Goal: Task Accomplishment & Management: Use online tool/utility

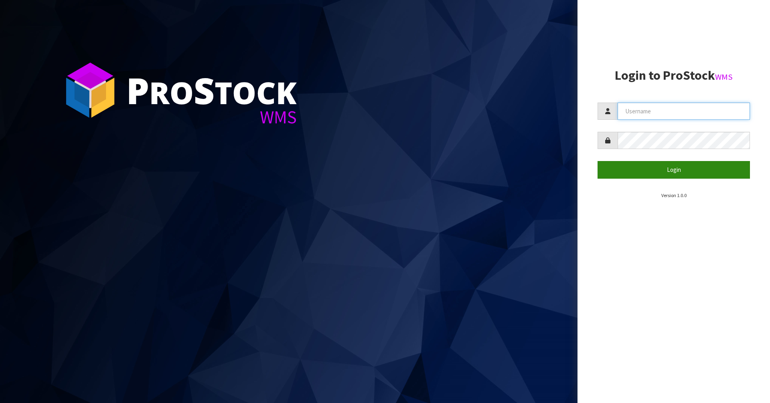
type input "[PERSON_NAME]"
click at [685, 165] on button "Login" at bounding box center [673, 169] width 152 height 17
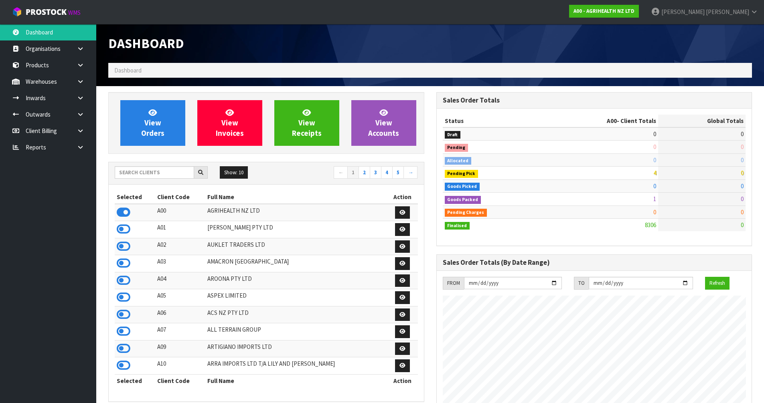
scroll to position [607, 328]
click at [170, 178] on input "text" at bounding box center [154, 172] width 79 height 12
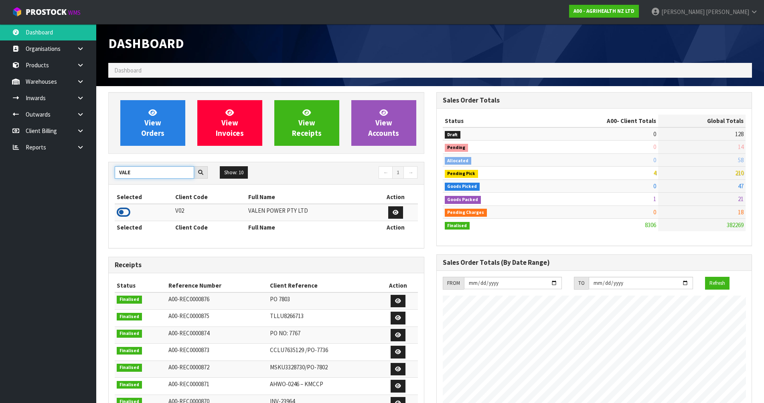
type input "VALE"
click at [121, 211] on icon at bounding box center [124, 212] width 14 height 12
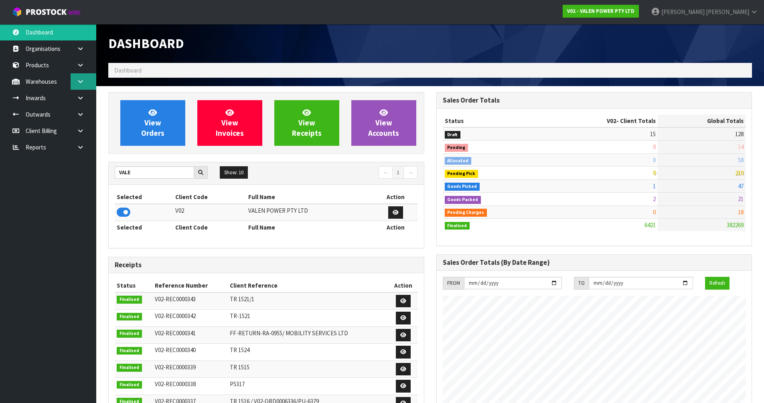
click at [79, 84] on icon at bounding box center [81, 82] width 8 height 6
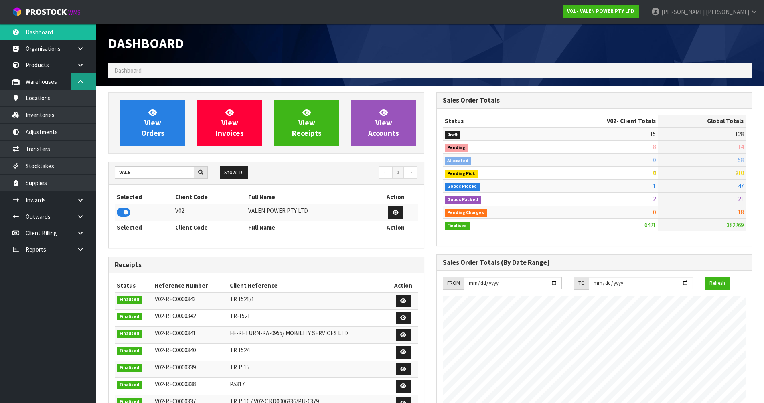
click at [83, 76] on link at bounding box center [84, 81] width 26 height 16
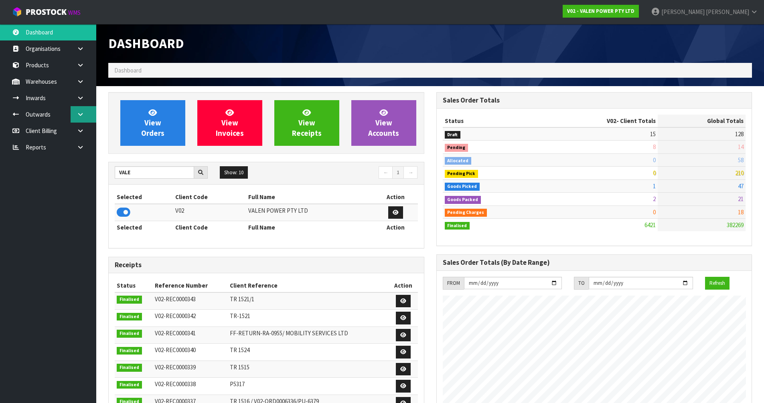
click at [92, 112] on link at bounding box center [84, 114] width 26 height 16
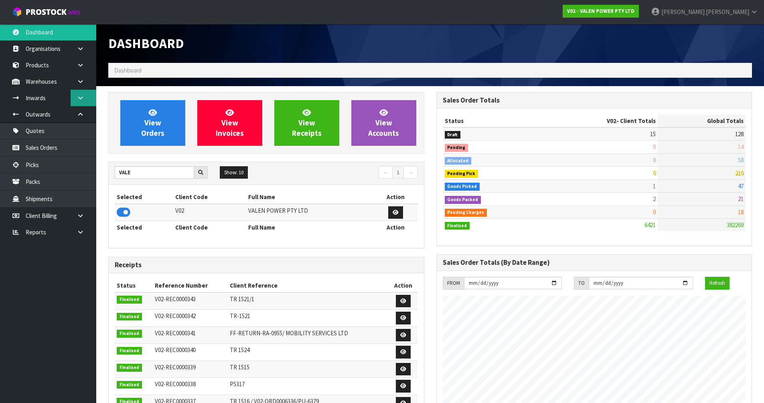
click at [89, 103] on link at bounding box center [84, 98] width 26 height 16
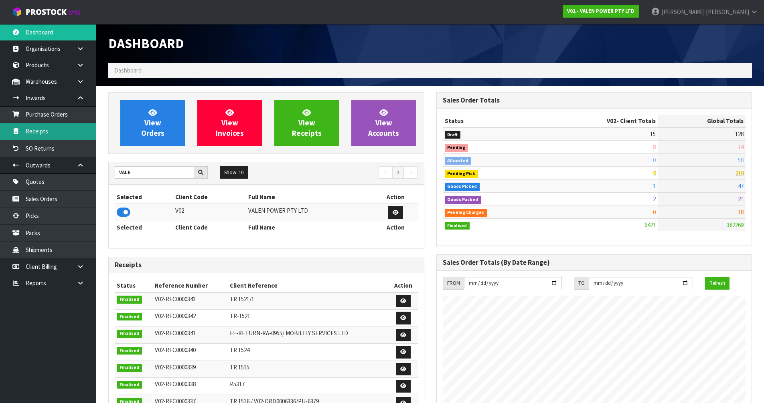
click at [67, 138] on link "Receipts" at bounding box center [48, 131] width 96 height 16
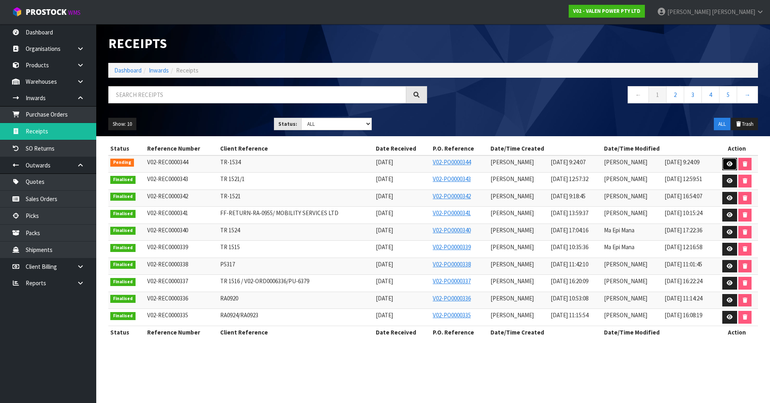
click at [724, 165] on link at bounding box center [729, 164] width 15 height 13
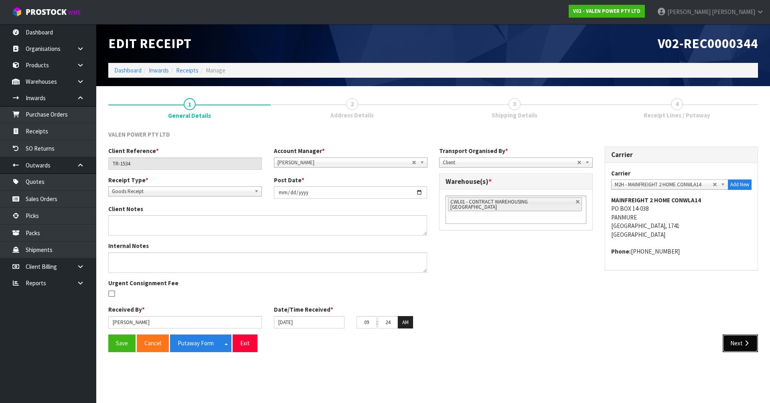
click at [728, 351] on button "Next" at bounding box center [739, 343] width 35 height 17
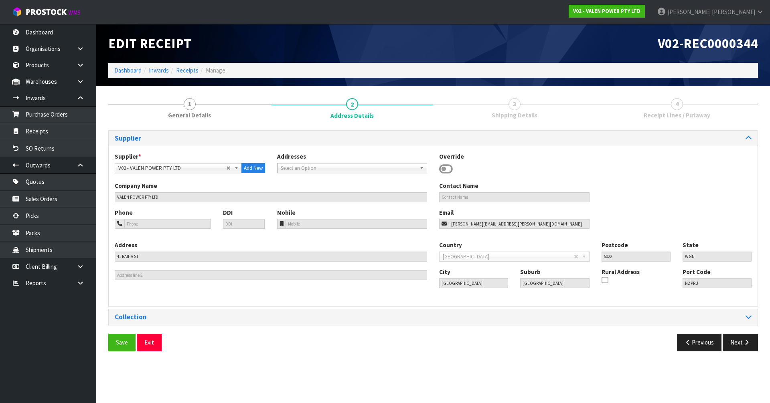
click at [728, 354] on section "Edit Receipt V02-REC0000344 Dashboard Inwards Receipts Manage 1 General Details…" at bounding box center [385, 201] width 770 height 403
click at [729, 355] on div "Save Exit Previous Next" at bounding box center [432, 345] width 661 height 23
click at [752, 339] on button "Next" at bounding box center [739, 342] width 35 height 17
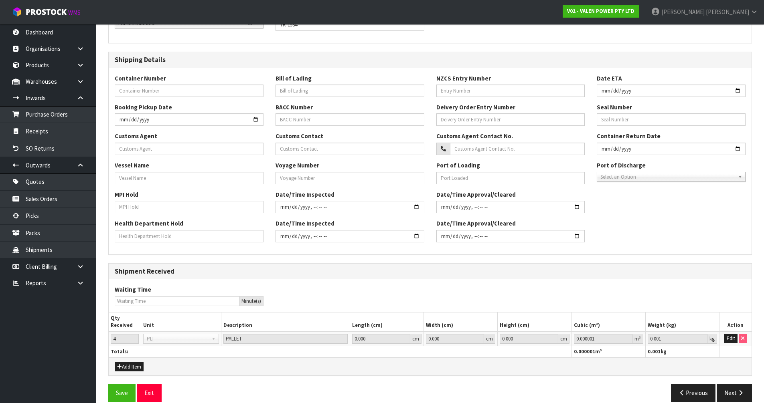
scroll to position [156, 0]
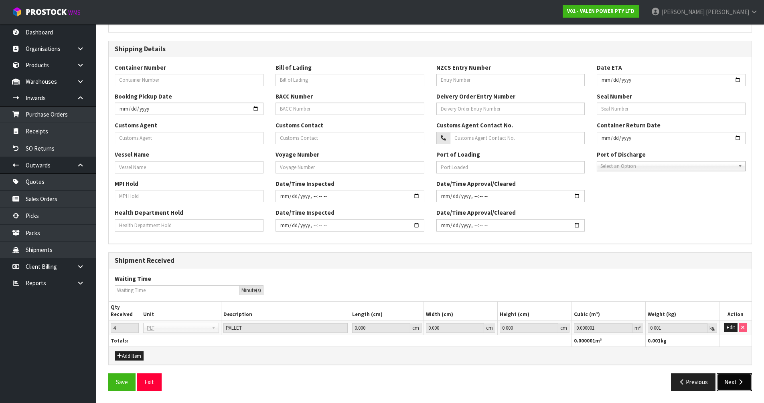
click at [730, 378] on button "Next" at bounding box center [733, 382] width 35 height 17
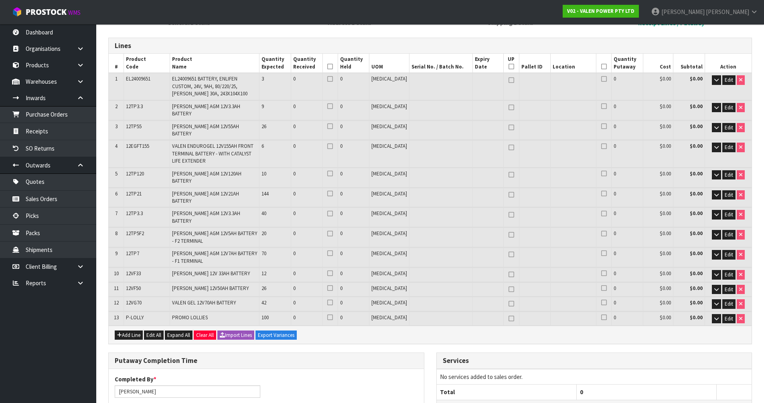
scroll to position [80, 0]
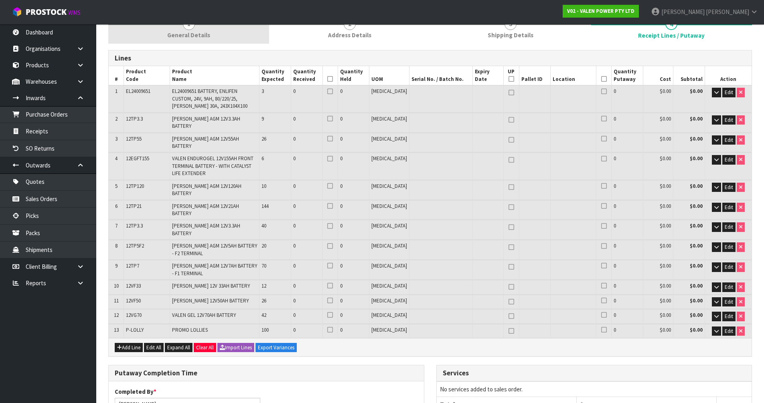
click at [195, 33] on span "General Details" at bounding box center [188, 35] width 43 height 8
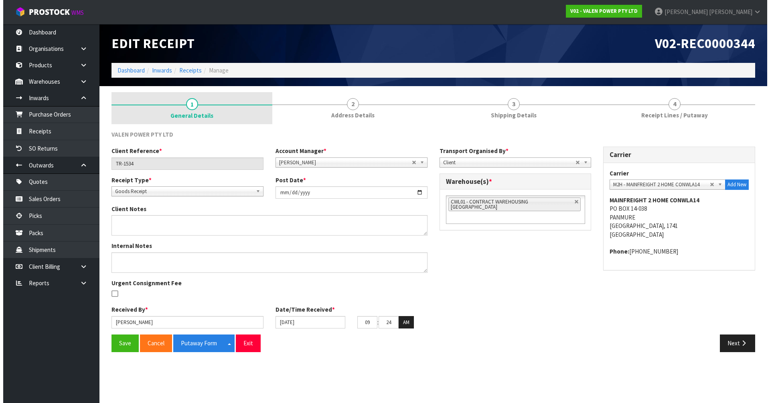
scroll to position [0, 0]
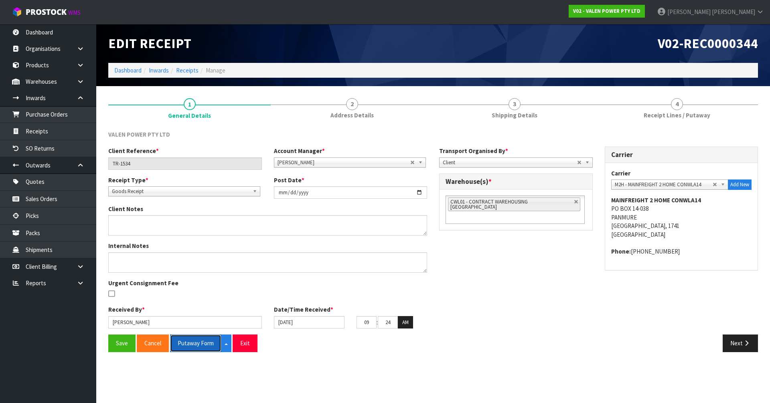
click at [203, 352] on button "Putaway Form" at bounding box center [195, 343] width 51 height 17
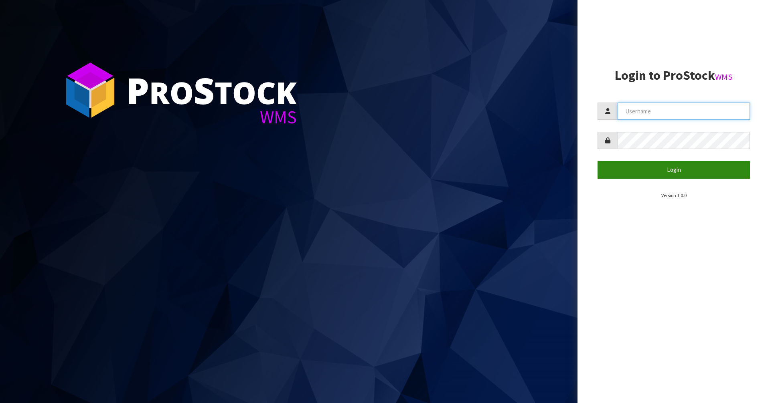
type input "[PERSON_NAME]"
click at [660, 167] on button "Login" at bounding box center [673, 169] width 152 height 17
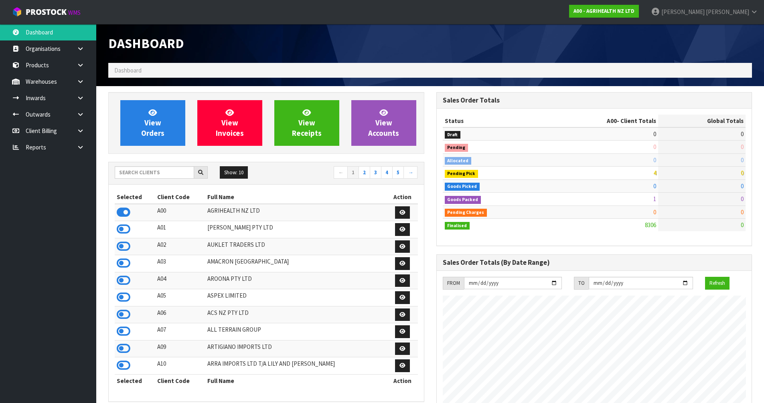
scroll to position [607, 328]
click at [76, 95] on link at bounding box center [84, 98] width 26 height 16
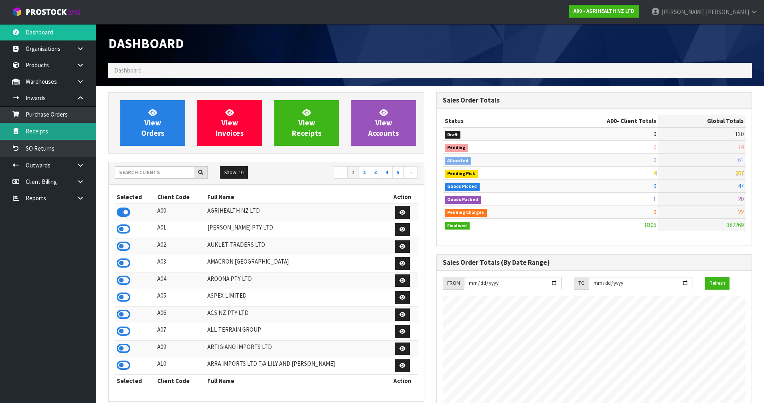
click at [62, 130] on link "Receipts" at bounding box center [48, 131] width 96 height 16
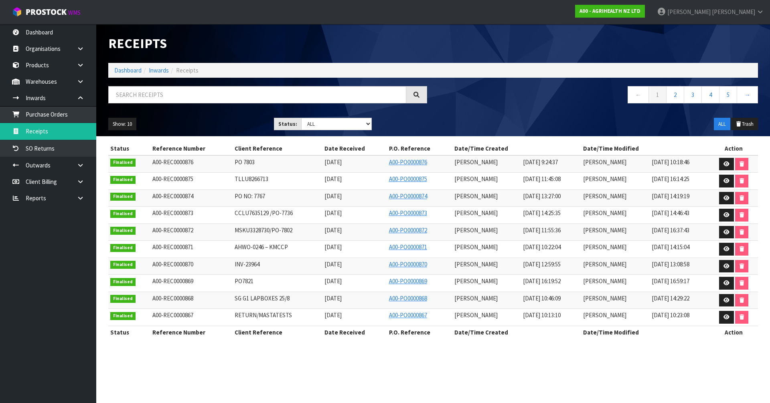
click at [651, 3] on div "A00 - AGRIHEALTH NZ LTD" at bounding box center [610, 11] width 82 height 22
click at [640, 12] on strong "A00 - AGRIHEALTH NZ LTD" at bounding box center [609, 11] width 61 height 7
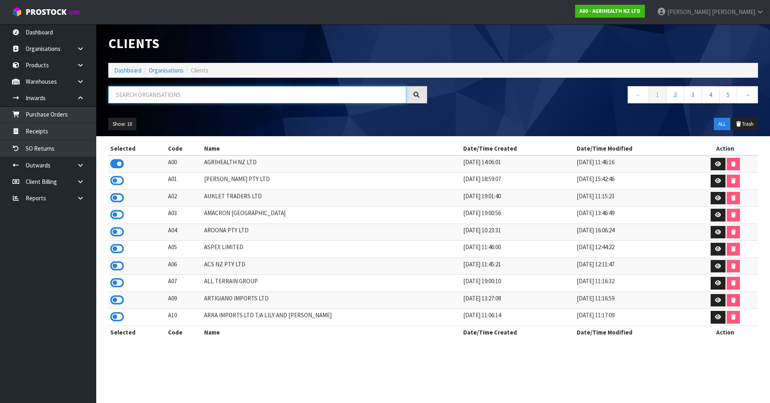
click at [193, 94] on input "text" at bounding box center [257, 94] width 298 height 17
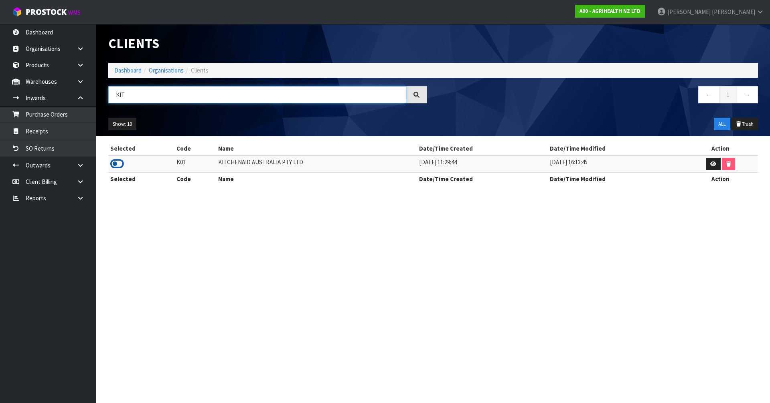
type input "KIT"
click at [115, 161] on icon at bounding box center [117, 164] width 14 height 12
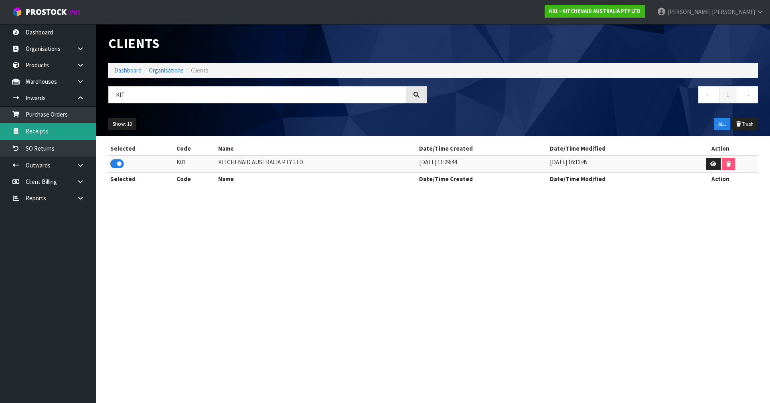
click at [43, 128] on link "Receipts" at bounding box center [48, 131] width 96 height 16
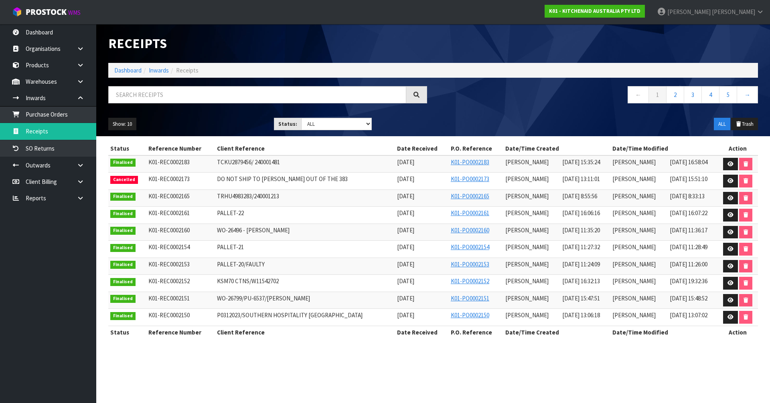
click at [737, 162] on td at bounding box center [738, 164] width 40 height 17
click at [735, 162] on link at bounding box center [730, 164] width 15 height 13
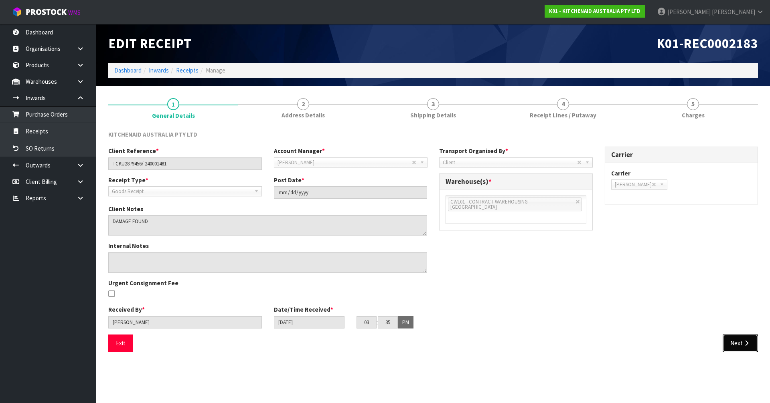
click at [727, 342] on button "Next" at bounding box center [739, 343] width 35 height 17
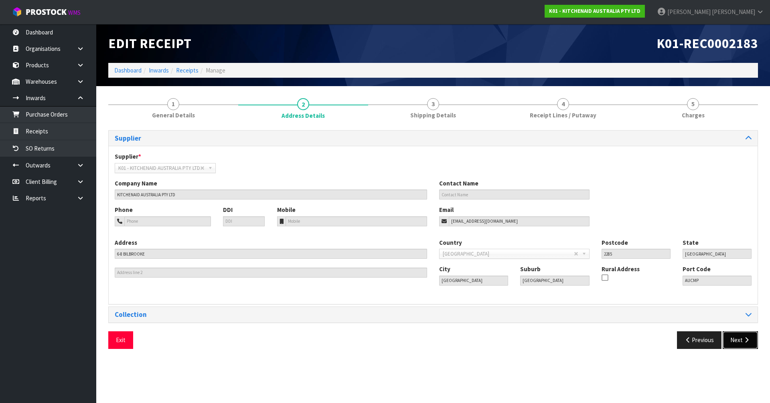
click at [728, 342] on button "Next" at bounding box center [739, 340] width 35 height 17
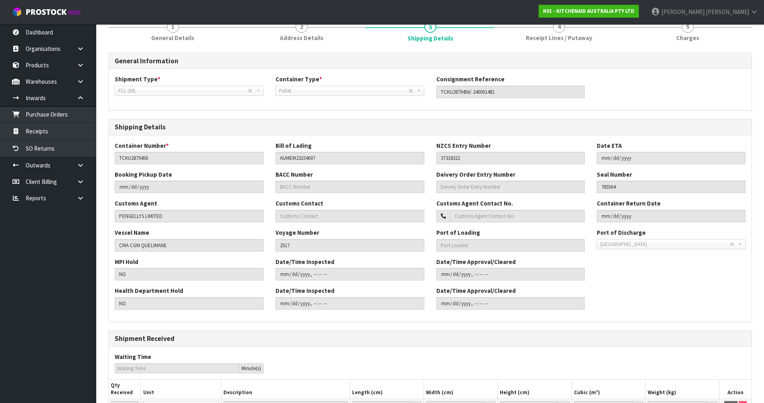
scroll to position [156, 0]
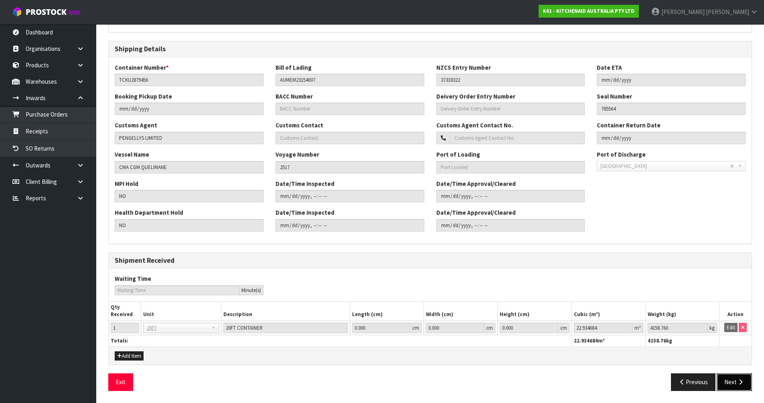
click at [732, 380] on button "Next" at bounding box center [733, 382] width 35 height 17
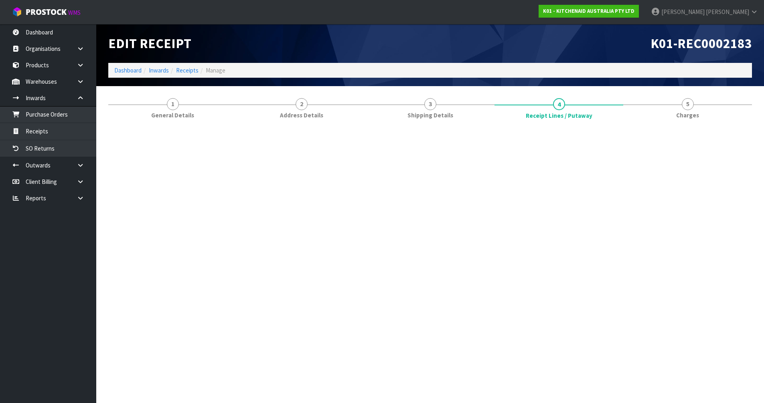
scroll to position [0, 0]
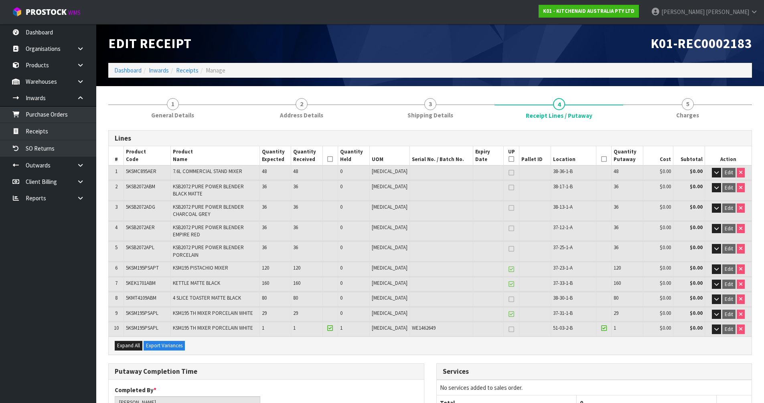
click at [278, 222] on td "36" at bounding box center [275, 231] width 32 height 19
click at [559, 295] on span "38-30-1-B" at bounding box center [563, 298] width 20 height 7
copy tr "38-30-1-B"
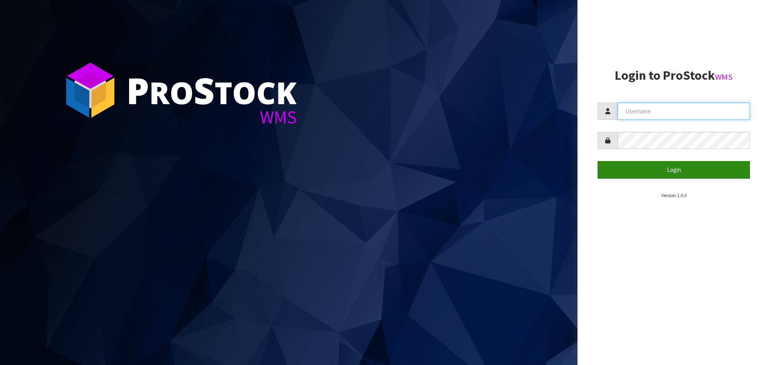
type input "[PERSON_NAME]"
click at [661, 167] on button "Login" at bounding box center [673, 169] width 152 height 17
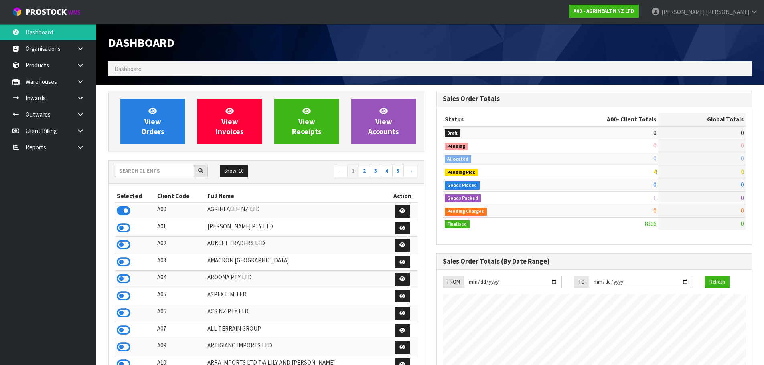
scroll to position [607, 328]
click at [144, 174] on input "text" at bounding box center [154, 171] width 79 height 12
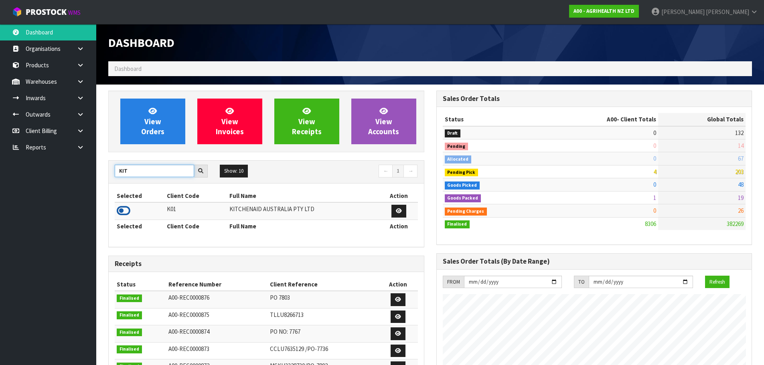
type input "KIT"
click at [121, 214] on icon at bounding box center [124, 211] width 14 height 12
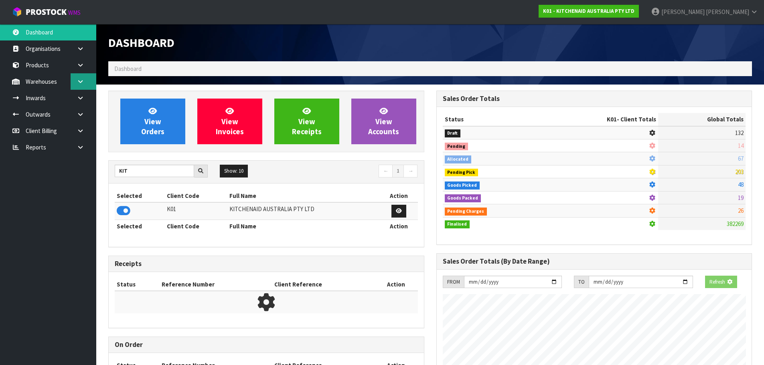
click at [81, 82] on icon at bounding box center [81, 82] width 8 height 6
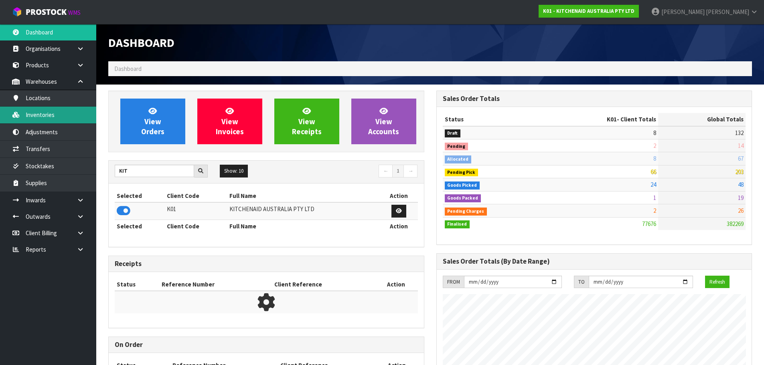
click at [45, 121] on link "Inventories" at bounding box center [48, 115] width 96 height 16
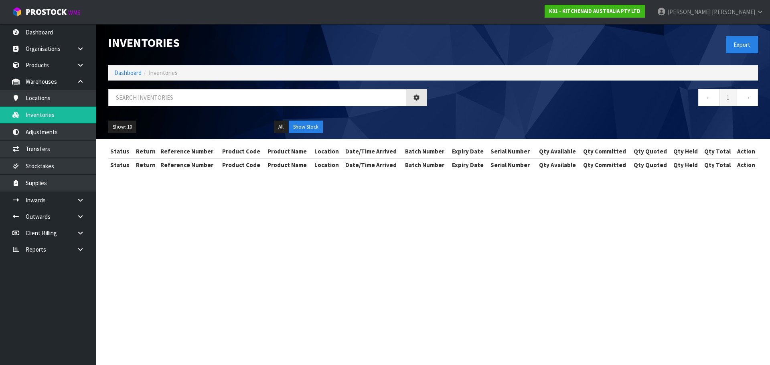
click at [150, 107] on div at bounding box center [267, 100] width 331 height 23
click at [160, 95] on input "text" at bounding box center [257, 97] width 298 height 17
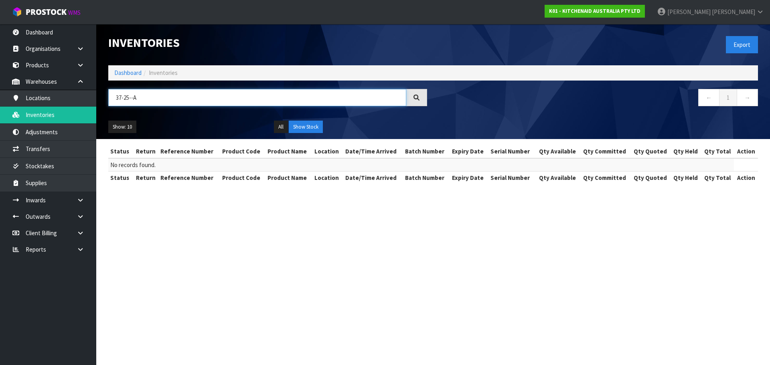
click at [129, 98] on input "37-25--A" at bounding box center [257, 97] width 298 height 17
click at [130, 98] on input "37-25--A" at bounding box center [257, 97] width 298 height 17
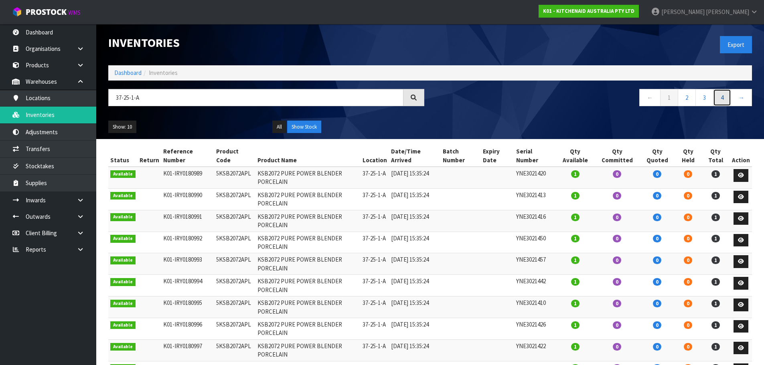
click at [718, 95] on link "4" at bounding box center [722, 97] width 18 height 17
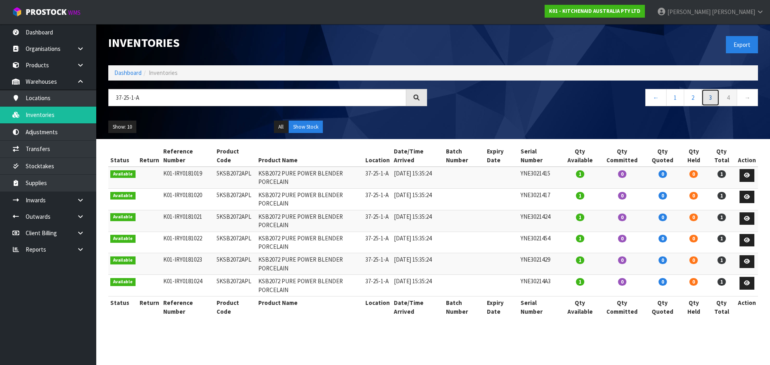
click at [710, 98] on link "3" at bounding box center [710, 97] width 18 height 17
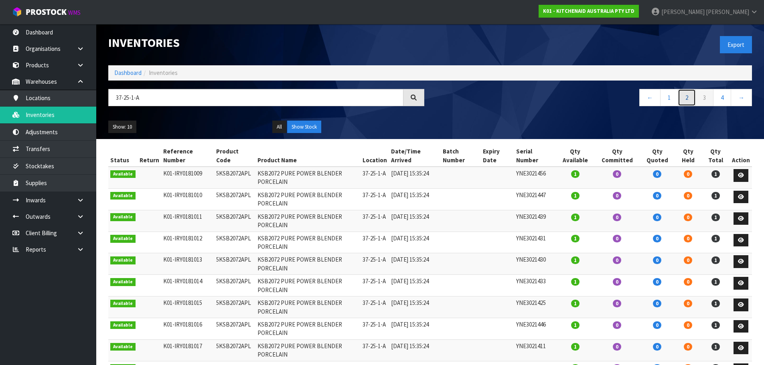
click at [685, 97] on link "2" at bounding box center [687, 97] width 18 height 17
click at [668, 97] on link "1" at bounding box center [669, 97] width 18 height 17
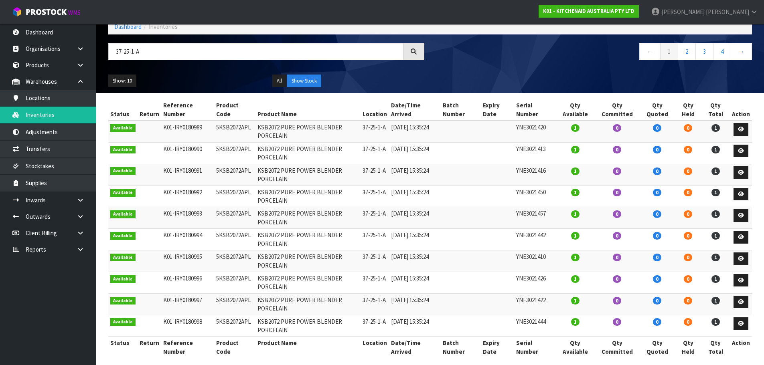
scroll to position [53, 0]
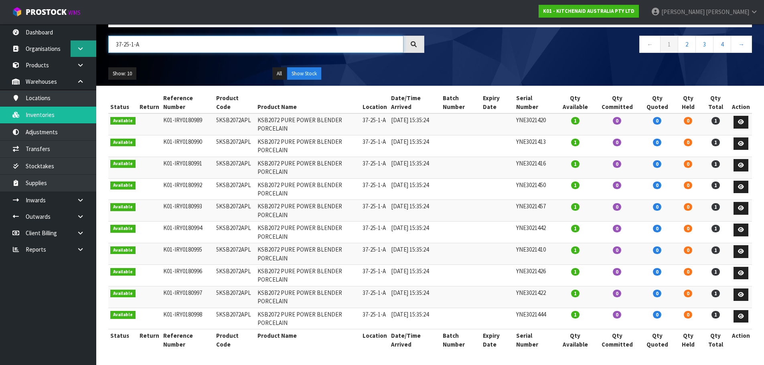
drag, startPoint x: 164, startPoint y: 44, endPoint x: 92, endPoint y: 52, distance: 71.8
click at [92, 52] on body "Toggle navigation ProStock WMS K01 - KITCHENAID AUSTRALIA PTY LTD James Luff Lo…" at bounding box center [382, 129] width 764 height 365
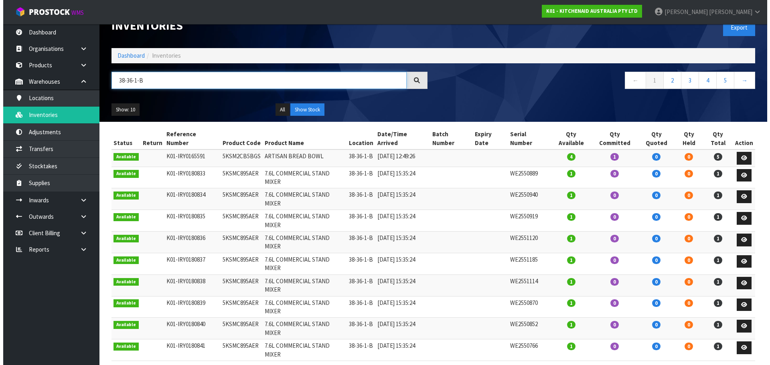
scroll to position [0, 0]
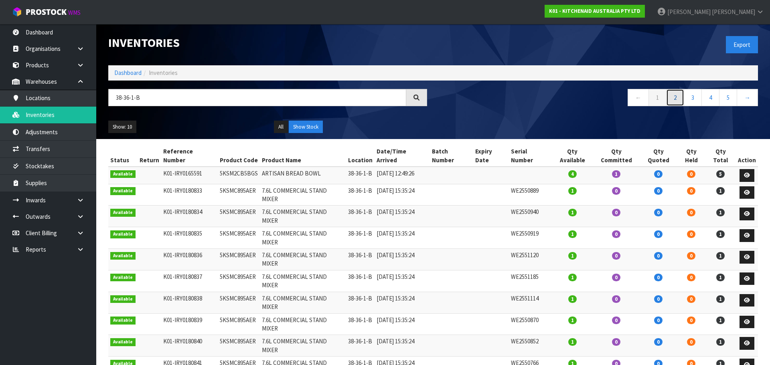
click at [674, 96] on link "2" at bounding box center [675, 97] width 18 height 17
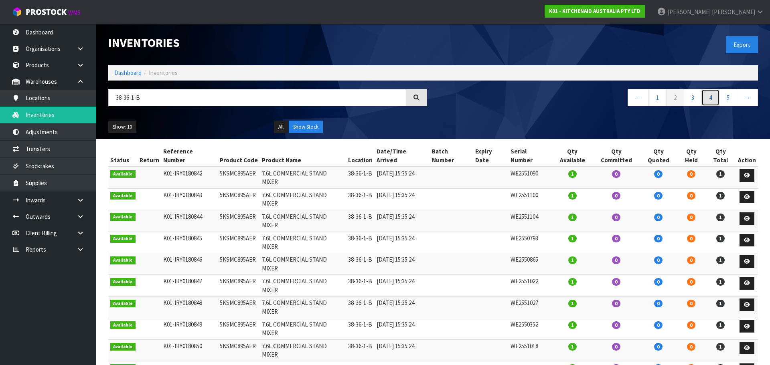
click at [717, 95] on link "4" at bounding box center [710, 97] width 18 height 17
click at [720, 96] on link "5" at bounding box center [728, 97] width 18 height 17
click at [659, 95] on link "1" at bounding box center [657, 97] width 18 height 17
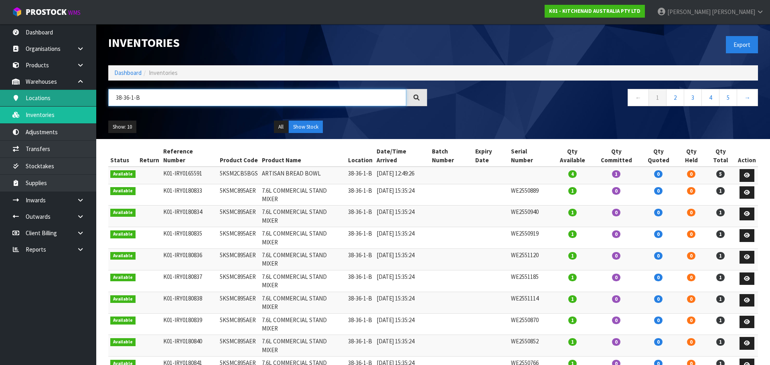
drag, startPoint x: 259, startPoint y: 97, endPoint x: 64, endPoint y: 99, distance: 195.2
click at [64, 99] on body "Toggle navigation ProStock WMS K01 - KITCHENAID AUSTRALIA PTY LTD James Luff Lo…" at bounding box center [385, 182] width 770 height 365
paste input "0-1-B"
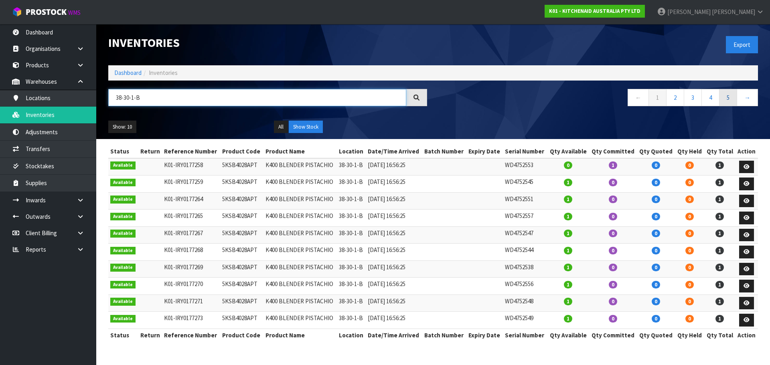
type input "38-30-1-B"
click at [722, 98] on link "5" at bounding box center [728, 97] width 18 height 17
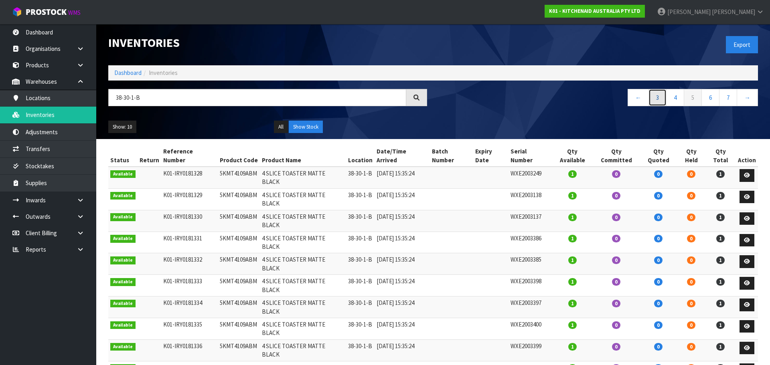
click at [655, 99] on link "3" at bounding box center [657, 97] width 18 height 17
click at [655, 99] on link "1" at bounding box center [657, 97] width 18 height 17
